Goal: Task Accomplishment & Management: Use online tool/utility

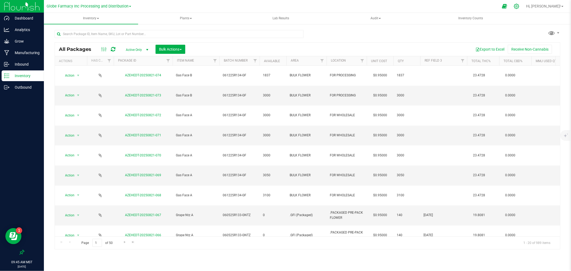
click at [520, 7] on icon at bounding box center [517, 6] width 6 height 6
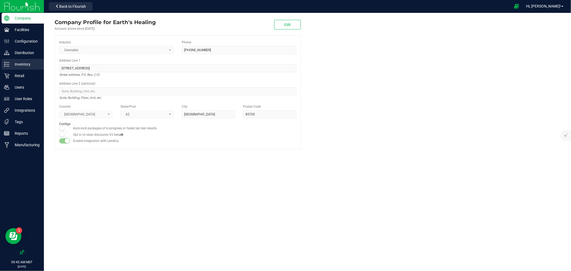
click at [28, 63] on p "Inventory" at bounding box center [25, 64] width 32 height 6
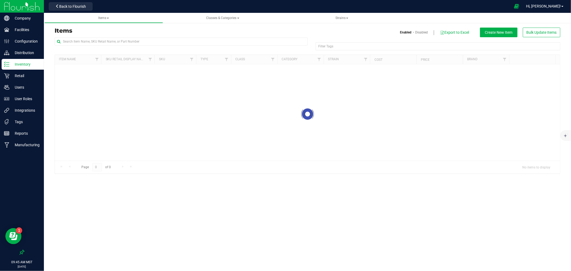
click at [116, 50] on div at bounding box center [181, 43] width 253 height 12
click at [117, 46] on div at bounding box center [181, 43] width 253 height 12
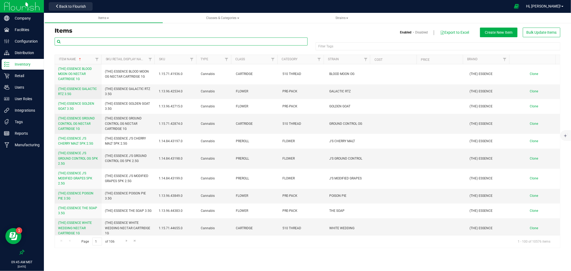
click at [116, 43] on input "text" at bounding box center [181, 41] width 253 height 8
type input "grape nt"
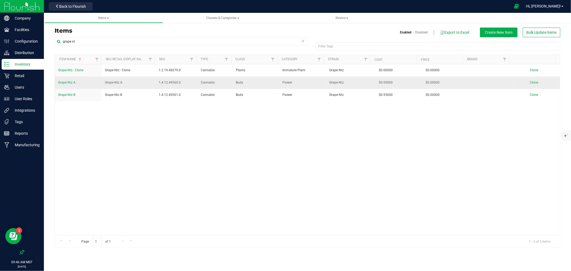
click at [71, 86] on td "Grape Ntz A" at bounding box center [78, 83] width 47 height 12
click at [71, 84] on span "Grape Ntz A" at bounding box center [66, 83] width 17 height 4
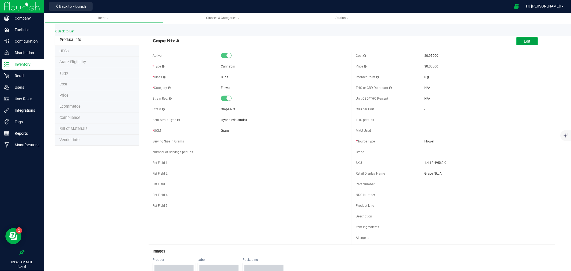
click at [517, 42] on button "Edit" at bounding box center [527, 41] width 21 height 8
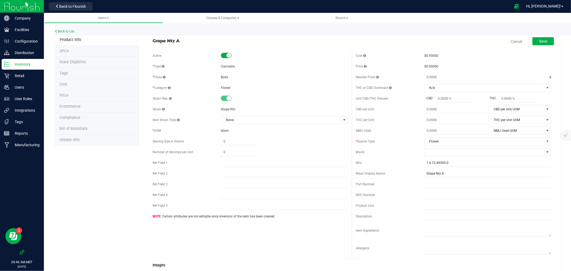
click at [70, 105] on span "Ecommerce" at bounding box center [69, 106] width 21 height 5
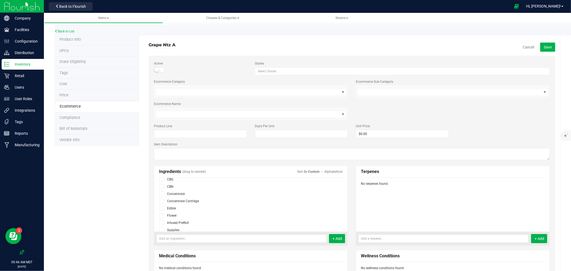
scroll to position [30, 0]
click at [162, 208] on span at bounding box center [161, 206] width 5 height 5
click at [0, 0] on input "checkbox" at bounding box center [0, 0] width 0 height 0
click at [547, 44] on button "Save" at bounding box center [547, 47] width 15 height 9
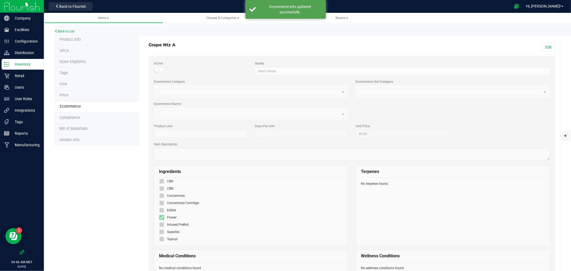
scroll to position [18, 0]
click at [62, 31] on link "Back to List" at bounding box center [65, 31] width 20 height 4
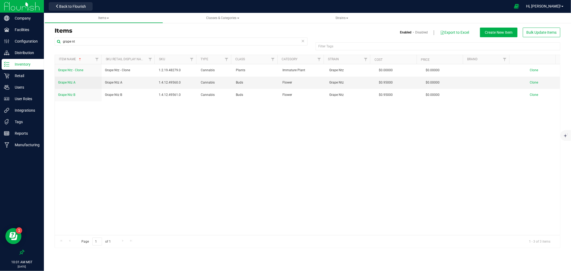
click at [58, 2] on div "Back to Flourish" at bounding box center [71, 6] width 48 height 10
click at [58, 7] on icon at bounding box center [57, 6] width 4 height 4
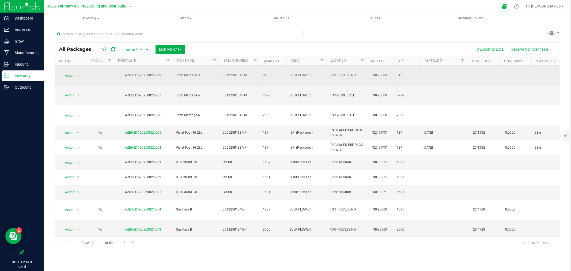
click at [233, 73] on span "061225R134-TM" at bounding box center [240, 75] width 34 height 5
click at [233, 72] on input "061225R134-TM" at bounding box center [238, 75] width 38 height 8
click at [255, 71] on input "061225R134-TM" at bounding box center [238, 75] width 38 height 8
type input "061225R134-T"
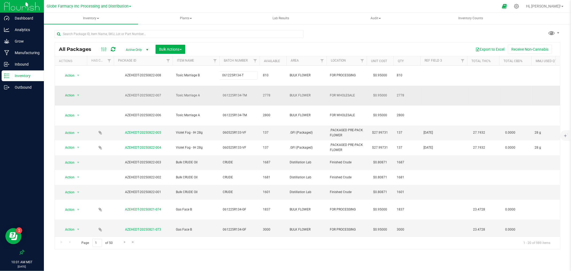
click at [254, 81] on div "All Packages Active Only Active Only Lab Samples Locked All Bulk Actions Add to…" at bounding box center [308, 145] width 506 height 207
click at [251, 93] on span "061225R134-TM" at bounding box center [240, 95] width 34 height 5
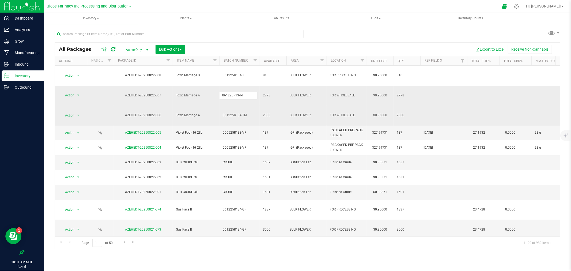
click at [250, 93] on div "All Packages Active Only Active Only Lab Samples Locked All Bulk Actions Add to…" at bounding box center [308, 145] width 506 height 207
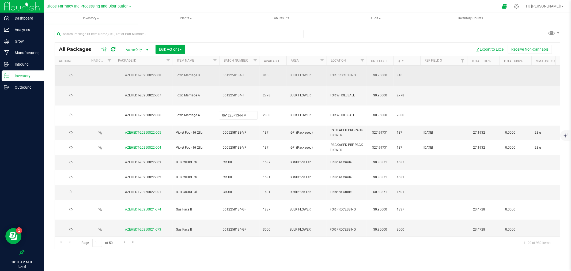
type input "061225R134-T"
click at [252, 66] on div "All Packages Active Only Active Only Lab Samples Locked All Bulk Actions Add to…" at bounding box center [308, 145] width 506 height 207
click at [250, 73] on span "061225R134-T" at bounding box center [240, 75] width 34 height 5
click at [250, 73] on input "061225R134-T" at bounding box center [238, 75] width 38 height 8
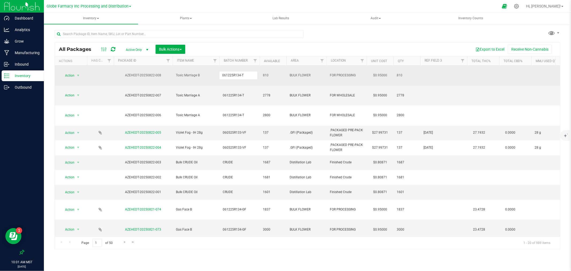
type input "061225R134-TM"
click at [249, 81] on div "All Packages Active Only Active Only Lab Samples Locked All Bulk Actions Add to…" at bounding box center [308, 145] width 506 height 207
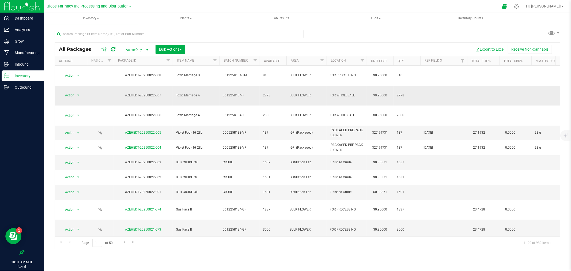
click at [248, 93] on span "061225R134-T" at bounding box center [240, 95] width 34 height 5
click at [248, 91] on input "061225R134-T" at bounding box center [238, 95] width 38 height 8
type input "061225R134-TM"
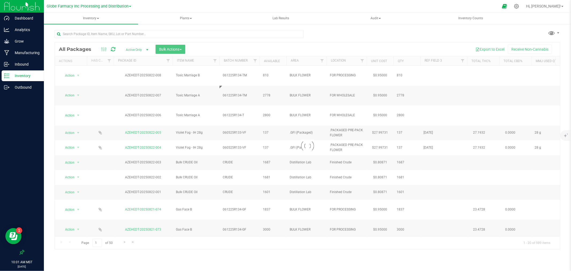
click at [250, 54] on div "Loading... All Packages Active Only Active Only Lab Samples Locked All Bulk Act…" at bounding box center [308, 145] width 506 height 207
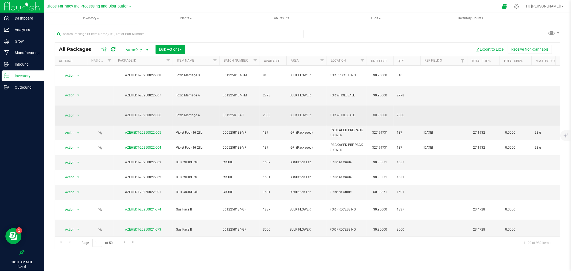
click at [247, 113] on span "061225R134-T" at bounding box center [240, 115] width 34 height 5
click at [247, 111] on input "061225R134-T" at bounding box center [238, 115] width 38 height 8
type input "061225R134-TM"
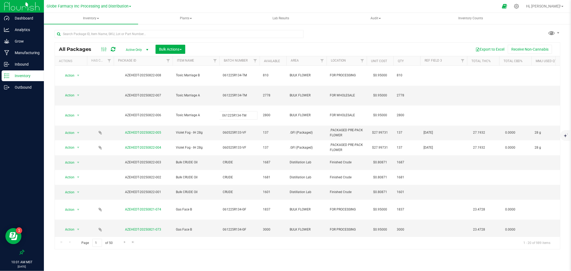
click at [251, 46] on div "All Packages Active Only Active Only Lab Samples Locked All Bulk Actions Add to…" at bounding box center [308, 145] width 506 height 207
click at [113, 50] on icon at bounding box center [113, 49] width 5 height 5
click at [112, 50] on icon at bounding box center [113, 49] width 5 height 5
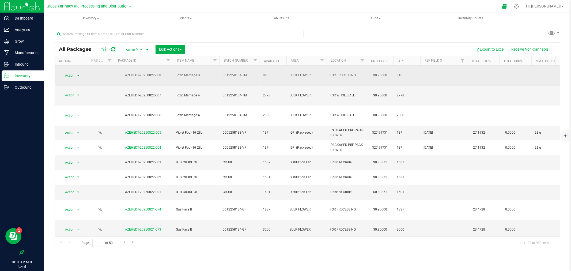
click at [76, 73] on span "select" at bounding box center [78, 75] width 7 height 7
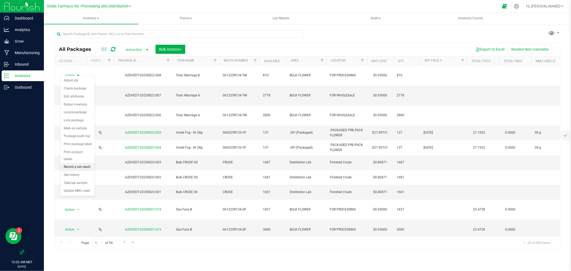
click at [86, 169] on li "Record a lab result" at bounding box center [78, 167] width 34 height 8
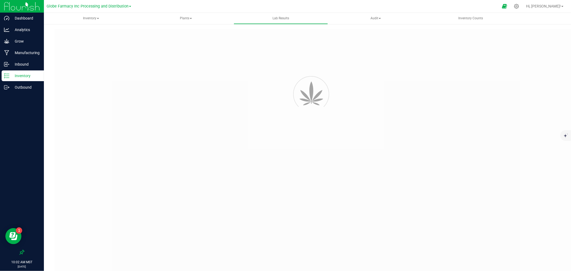
type input "AZEHEDT-20250822-008"
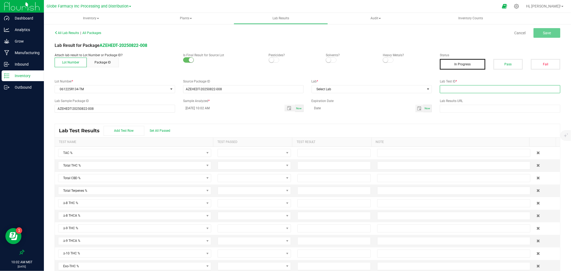
paste input "2507APO3314.16695"
type input "2507APO3314.16695"
click at [519, 164] on input "text" at bounding box center [453, 165] width 153 height 8
click at [499, 63] on button "Pass" at bounding box center [508, 64] width 29 height 11
click at [309, 88] on div "Lab * Select Lab" at bounding box center [372, 86] width 129 height 14
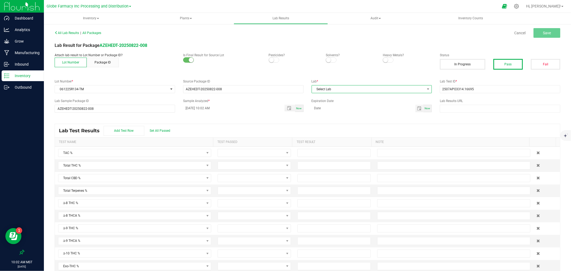
click at [315, 88] on span "Select Lab" at bounding box center [368, 88] width 113 height 7
click at [315, 111] on li "Apollo Labs" at bounding box center [369, 112] width 119 height 9
click at [261, 167] on span at bounding box center [251, 165] width 66 height 7
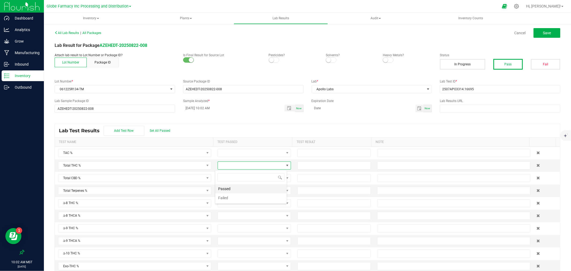
click at [234, 187] on li "Passed" at bounding box center [251, 188] width 72 height 9
click at [235, 179] on span at bounding box center [251, 177] width 66 height 7
click at [234, 200] on li "Passed" at bounding box center [251, 201] width 72 height 9
click at [307, 165] on input at bounding box center [334, 165] width 73 height 7
type input "26.1891"
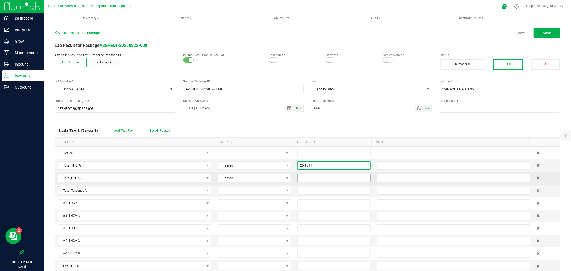
click at [307, 176] on input at bounding box center [334, 177] width 73 height 7
type input "0.0000"
click at [431, 178] on input "text" at bounding box center [453, 178] width 153 height 8
type input "ND"
click at [553, 33] on button "Save" at bounding box center [547, 33] width 27 height 10
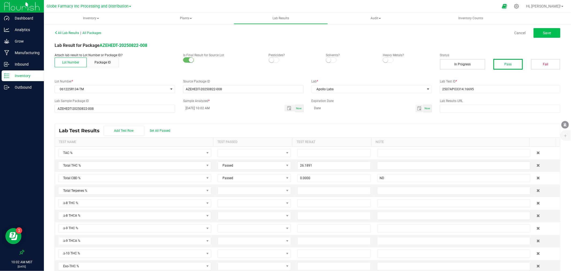
type input "26.1891"
type input "0.0000"
type input "ND"
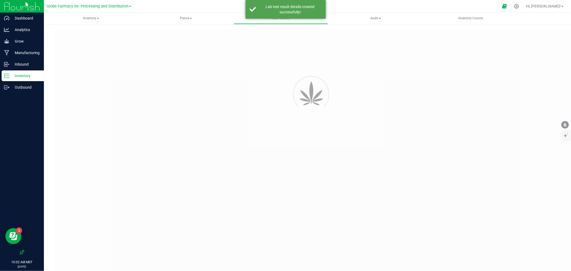
type input "AZEHEDT-20250822-008"
type input "2507APO3314.16695"
type input "AZEHEDT-20250822-008"
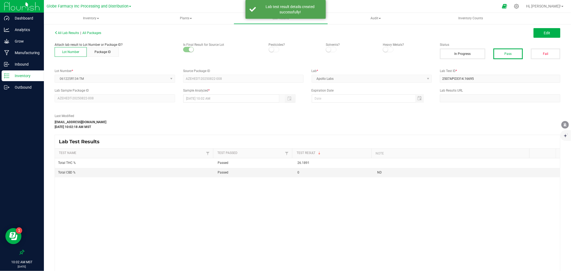
click at [552, 33] on button "Edit" at bounding box center [547, 33] width 27 height 10
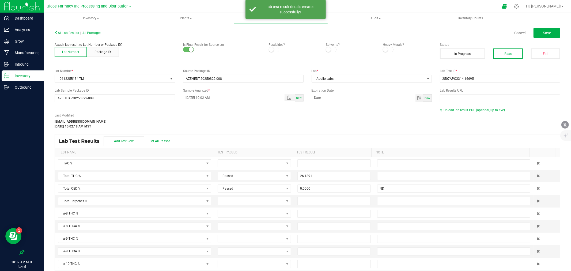
click at [474, 113] on div "Last Modified [EMAIL_ADDRESS][DOMAIN_NAME] [DATE] 10:02:18 AM MST Upload lab re…" at bounding box center [308, 118] width 514 height 21
click at [474, 110] on span "Upload lab result PDF (optional, up to five)" at bounding box center [474, 110] width 61 height 4
click at [468, 113] on div "Select file Drop files here to upload" at bounding box center [500, 119] width 120 height 12
click at [460, 115] on div "Select file" at bounding box center [455, 119] width 26 height 8
click at [456, 117] on input "Select file" at bounding box center [2, 95] width 932 height 55
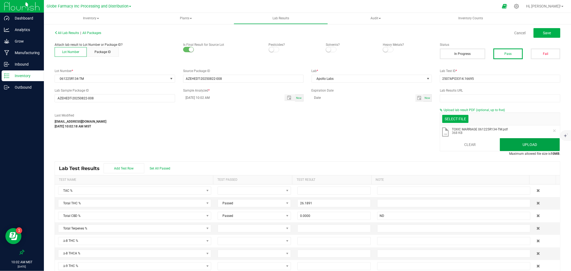
click at [504, 142] on button "Upload" at bounding box center [530, 144] width 60 height 13
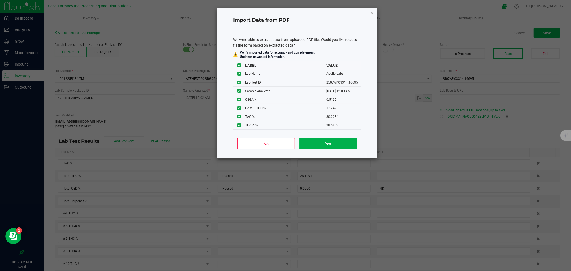
click at [469, 146] on ngb-modal-window "Import Data from PDF We were able to extract data from uploaded PDF file. Would…" at bounding box center [287, 135] width 575 height 271
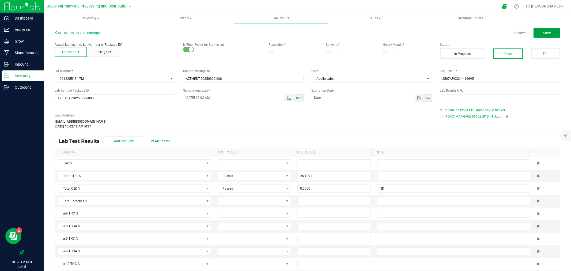
click at [554, 31] on button "Save" at bounding box center [547, 33] width 27 height 10
type input "26.1891"
type input "0.0000"
type input "ND"
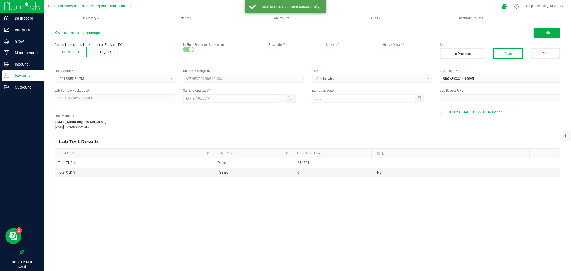
click at [31, 76] on p "Inventory" at bounding box center [25, 76] width 32 height 6
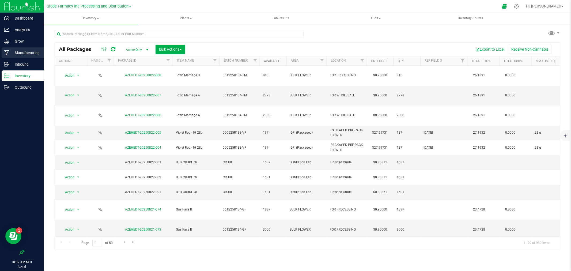
click at [22, 52] on p "Manufacturing" at bounding box center [25, 53] width 32 height 6
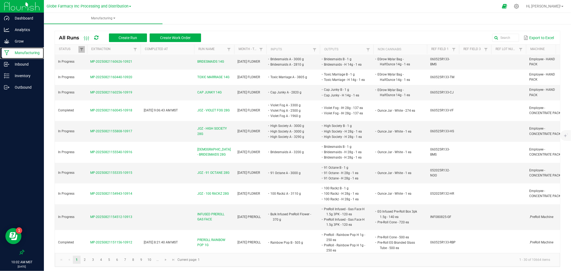
scroll to position [119, 0]
click at [352, 170] on li "91 Octane - H 28g - 1 ea" at bounding box center [344, 172] width 42 height 5
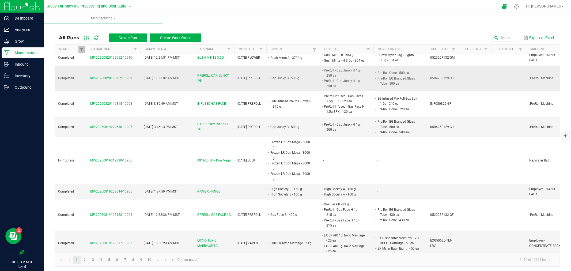
scroll to position [357, 0]
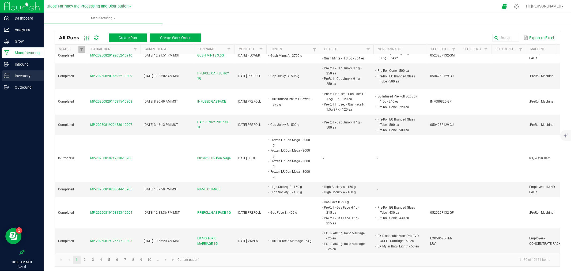
click at [6, 72] on div "Inventory" at bounding box center [23, 75] width 42 height 11
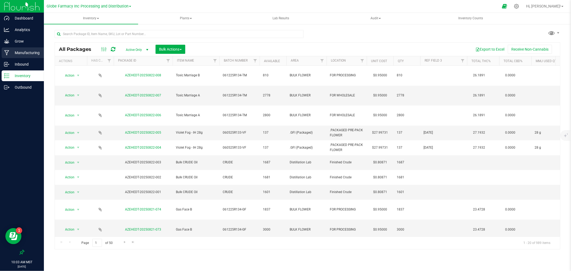
click at [7, 55] on icon at bounding box center [6, 52] width 5 height 5
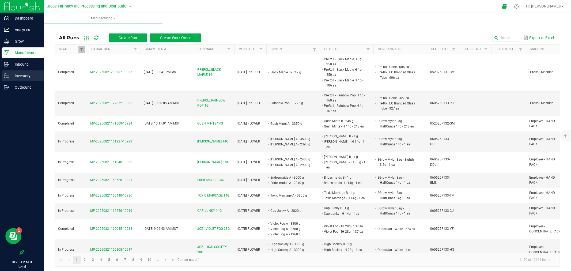
click at [18, 81] on div "Inventory" at bounding box center [23, 75] width 42 height 11
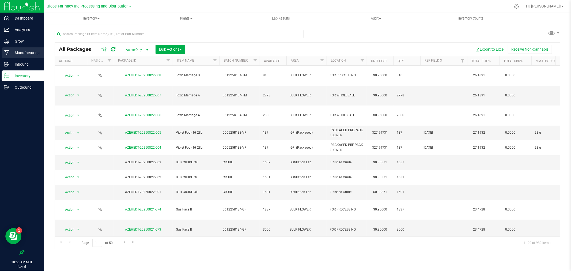
click at [9, 52] on p "Manufacturing" at bounding box center [25, 53] width 32 height 6
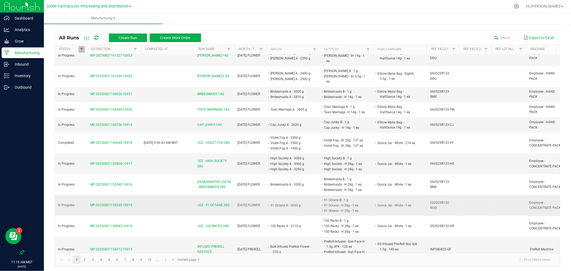
scroll to position [89, 0]
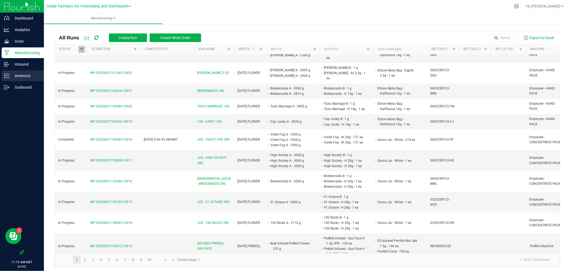
click at [14, 81] on link "Inventory" at bounding box center [22, 76] width 44 height 12
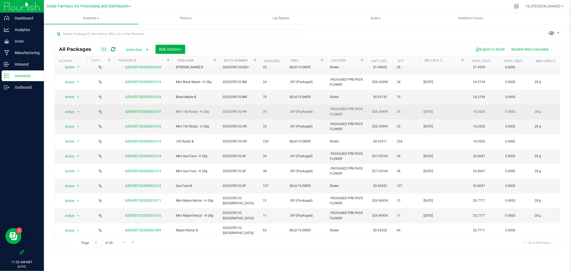
scroll to position [59, 0]
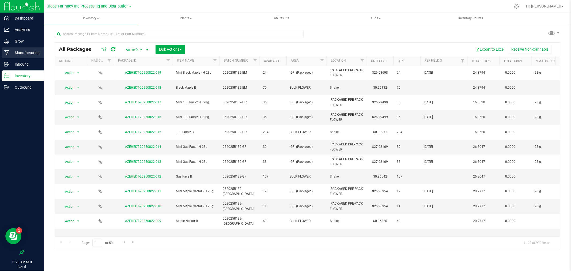
click at [0, 54] on link "Manufacturing" at bounding box center [22, 53] width 44 height 12
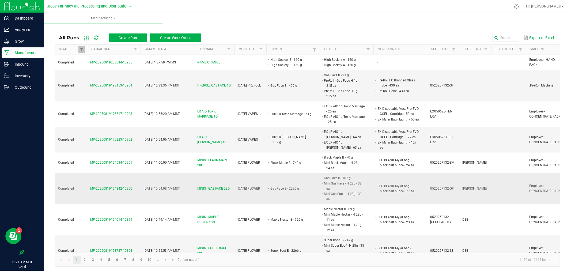
scroll to position [1, 0]
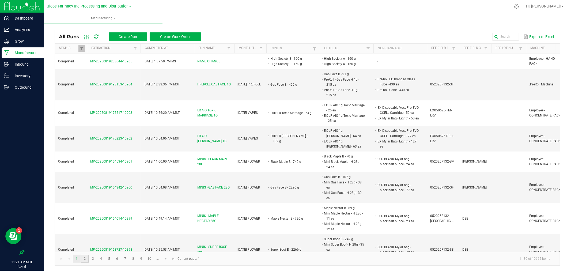
click at [85, 258] on link "2" at bounding box center [85, 259] width 8 height 8
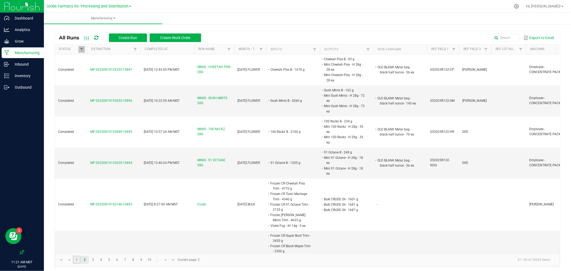
click at [76, 262] on link "1" at bounding box center [77, 260] width 8 height 8
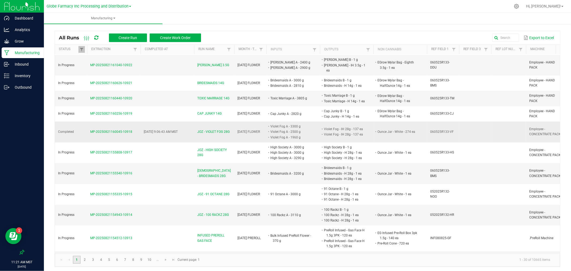
scroll to position [149, 0]
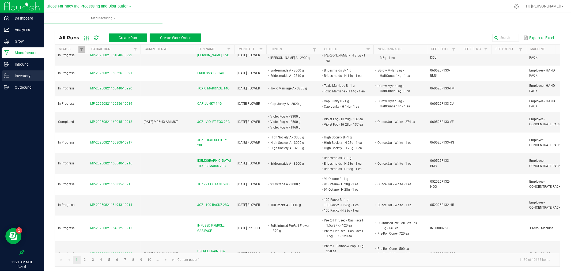
click at [11, 76] on p "Inventory" at bounding box center [25, 76] width 32 height 6
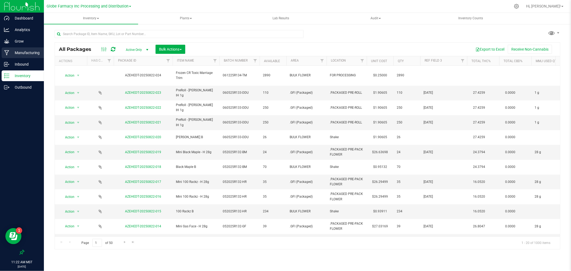
click at [30, 55] on p "Manufacturing" at bounding box center [25, 53] width 32 height 6
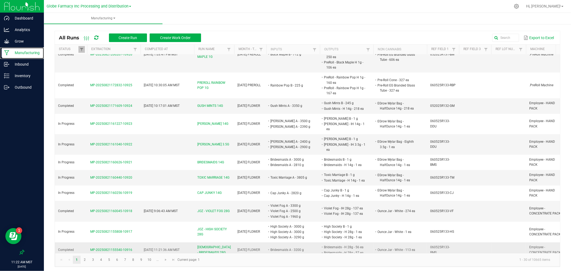
scroll to position [89, 0]
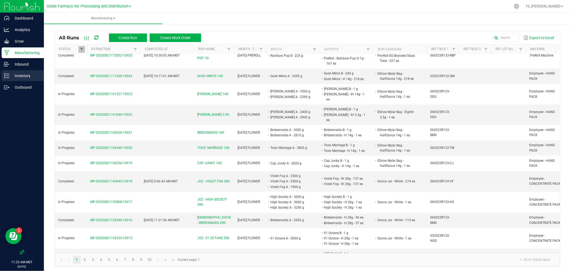
click at [2, 73] on div "Inventory" at bounding box center [23, 75] width 42 height 11
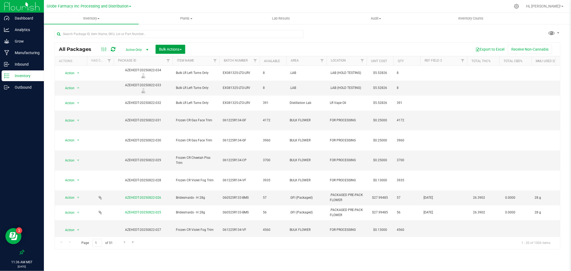
click at [175, 47] on span "Bulk Actions" at bounding box center [170, 49] width 23 height 4
click at [187, 114] on div "Print package labels" at bounding box center [178, 111] width 39 height 9
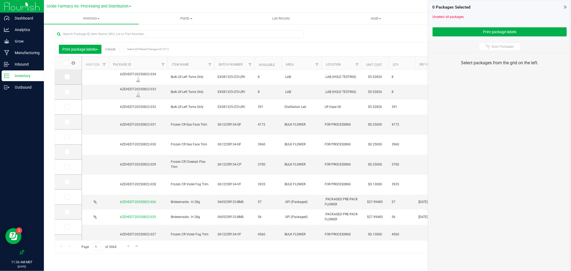
click at [66, 77] on icon at bounding box center [66, 77] width 3 height 0
click at [0, 0] on input "checkbox" at bounding box center [0, 0] width 0 height 0
click at [67, 92] on icon at bounding box center [66, 92] width 3 height 0
click at [0, 0] on input "checkbox" at bounding box center [0, 0] width 0 height 0
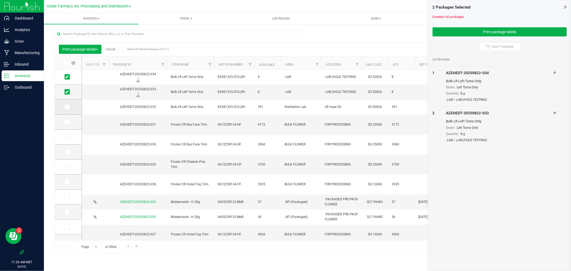
click at [67, 107] on icon at bounding box center [66, 107] width 3 height 0
click at [0, 0] on input "checkbox" at bounding box center [0, 0] width 0 height 0
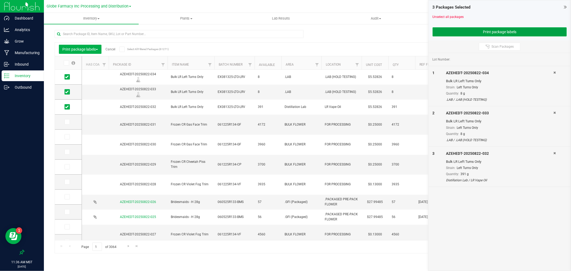
click at [448, 34] on button "Print package labels" at bounding box center [500, 31] width 134 height 9
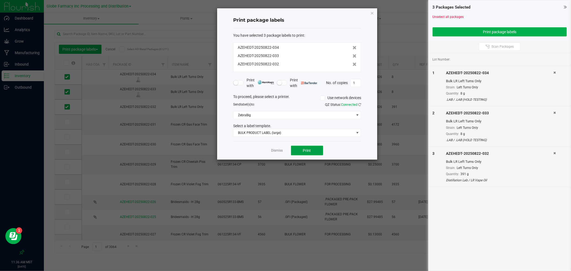
click at [310, 148] on button "Print" at bounding box center [307, 151] width 32 height 10
click at [275, 151] on link "Dismiss" at bounding box center [278, 150] width 12 height 5
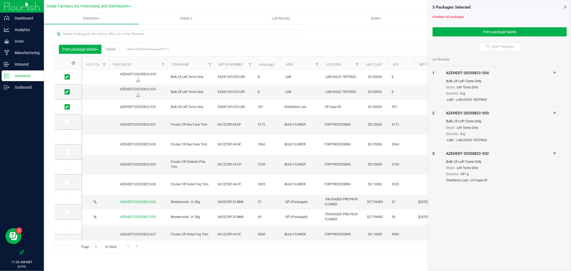
click at [113, 49] on link "Cancel" at bounding box center [111, 49] width 10 height 4
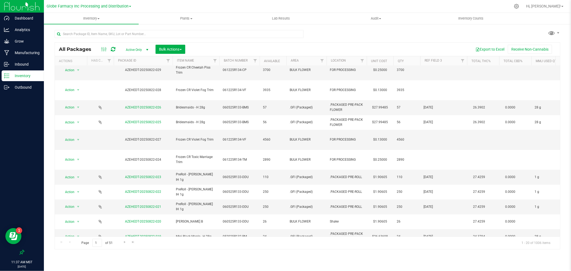
scroll to position [104, 0]
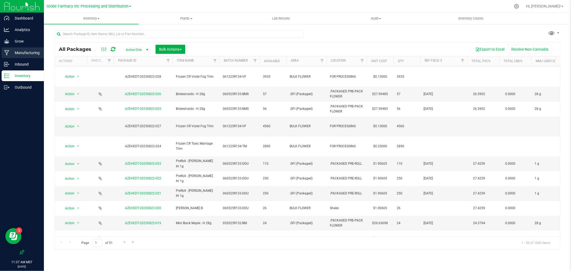
click at [28, 51] on p "Manufacturing" at bounding box center [25, 53] width 32 height 6
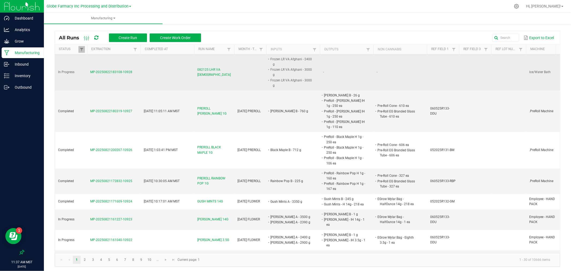
click at [207, 70] on span "082125 LHR VA Afghani" at bounding box center [214, 72] width 34 height 10
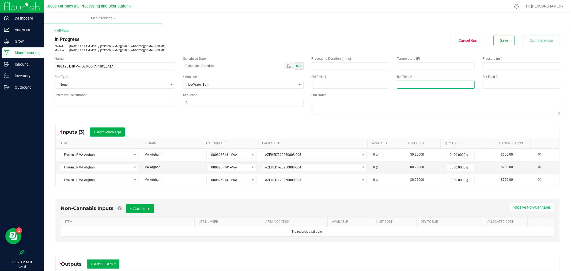
click at [415, 81] on input at bounding box center [436, 85] width 78 height 8
type input "a"
type input "[DATE] BULK"
click at [501, 40] on span "Save" at bounding box center [504, 40] width 8 height 4
click at [18, 52] on p "Manufacturing" at bounding box center [25, 53] width 32 height 6
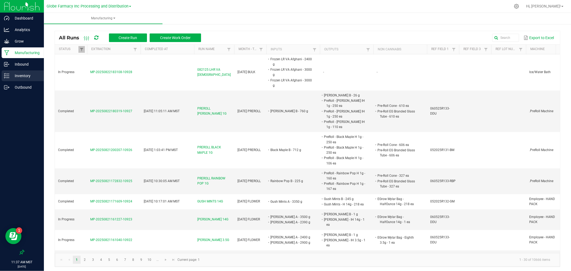
click at [31, 78] on p "Inventory" at bounding box center [25, 76] width 32 height 6
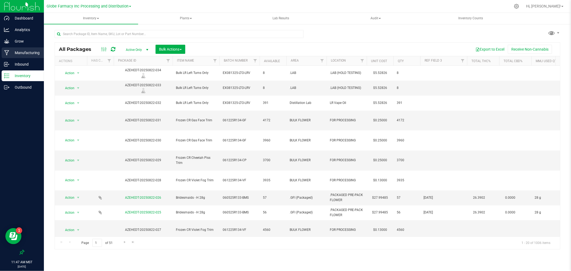
click at [29, 54] on p "Manufacturing" at bounding box center [25, 53] width 32 height 6
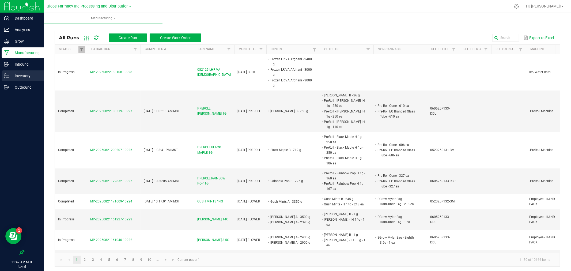
click at [28, 78] on p "Inventory" at bounding box center [25, 76] width 32 height 6
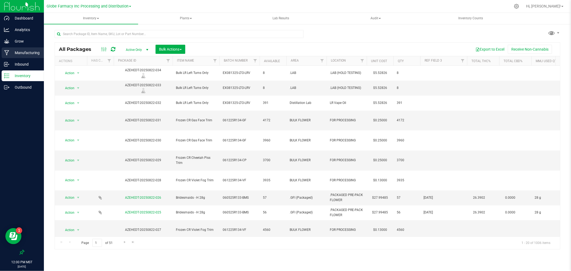
click at [19, 53] on p "Manufacturing" at bounding box center [25, 53] width 32 height 6
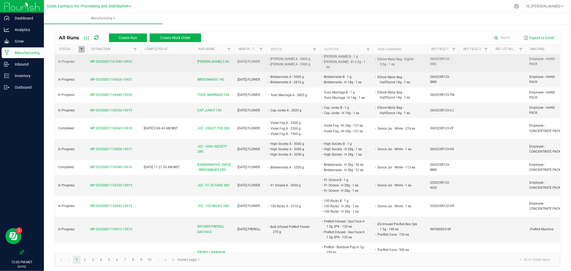
scroll to position [208, 0]
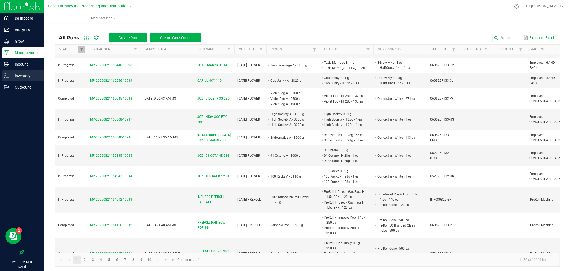
click at [3, 73] on div "Inventory" at bounding box center [23, 75] width 42 height 11
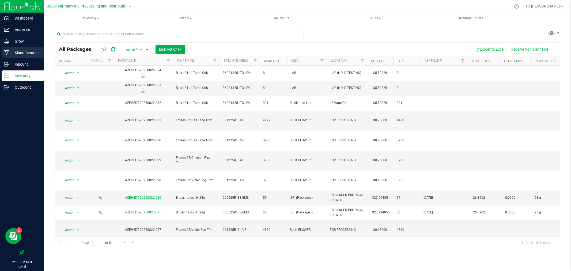
click at [16, 53] on p "Manufacturing" at bounding box center [25, 53] width 32 height 6
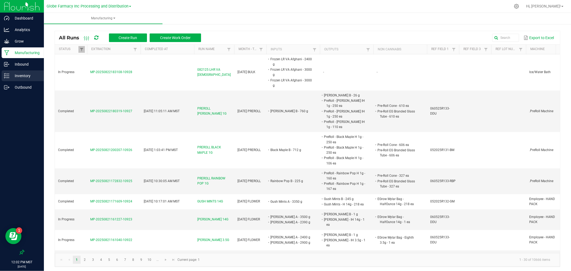
click at [32, 73] on p "Inventory" at bounding box center [25, 76] width 32 height 6
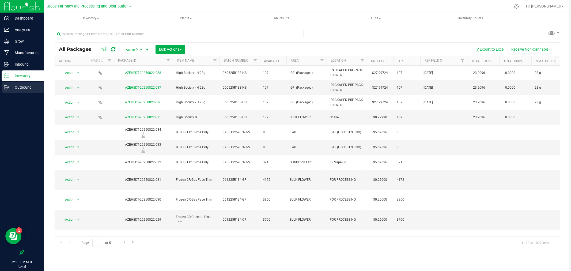
click at [22, 85] on p "Outbound" at bounding box center [25, 87] width 32 height 6
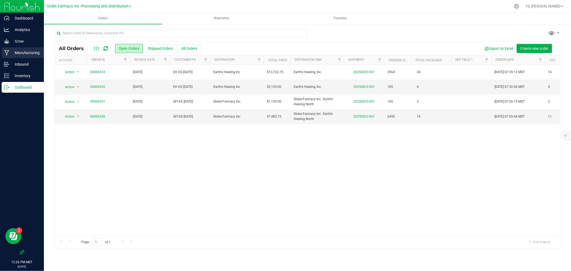
click at [26, 54] on p "Manufacturing" at bounding box center [25, 53] width 32 height 6
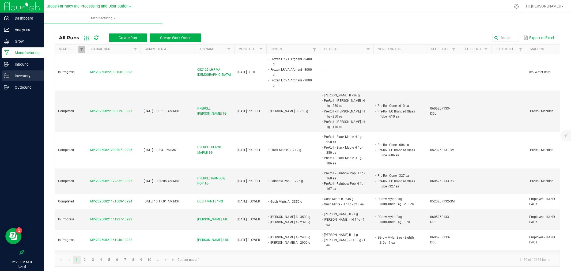
click at [20, 78] on p "Inventory" at bounding box center [25, 76] width 32 height 6
